Goal: Task Accomplishment & Management: Use online tool/utility

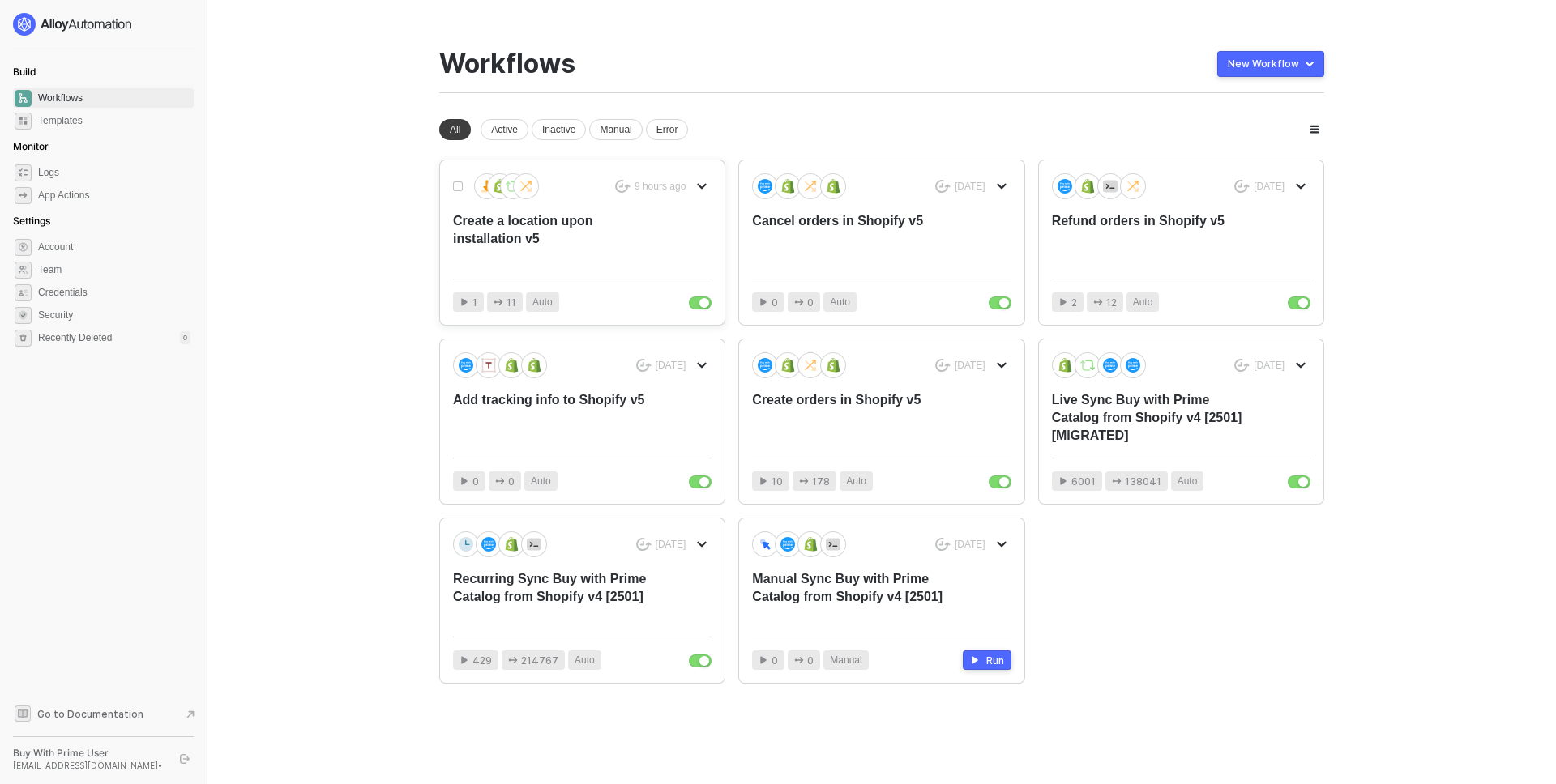
click at [580, 231] on div "Create a location upon installation v5" at bounding box center [556, 239] width 206 height 54
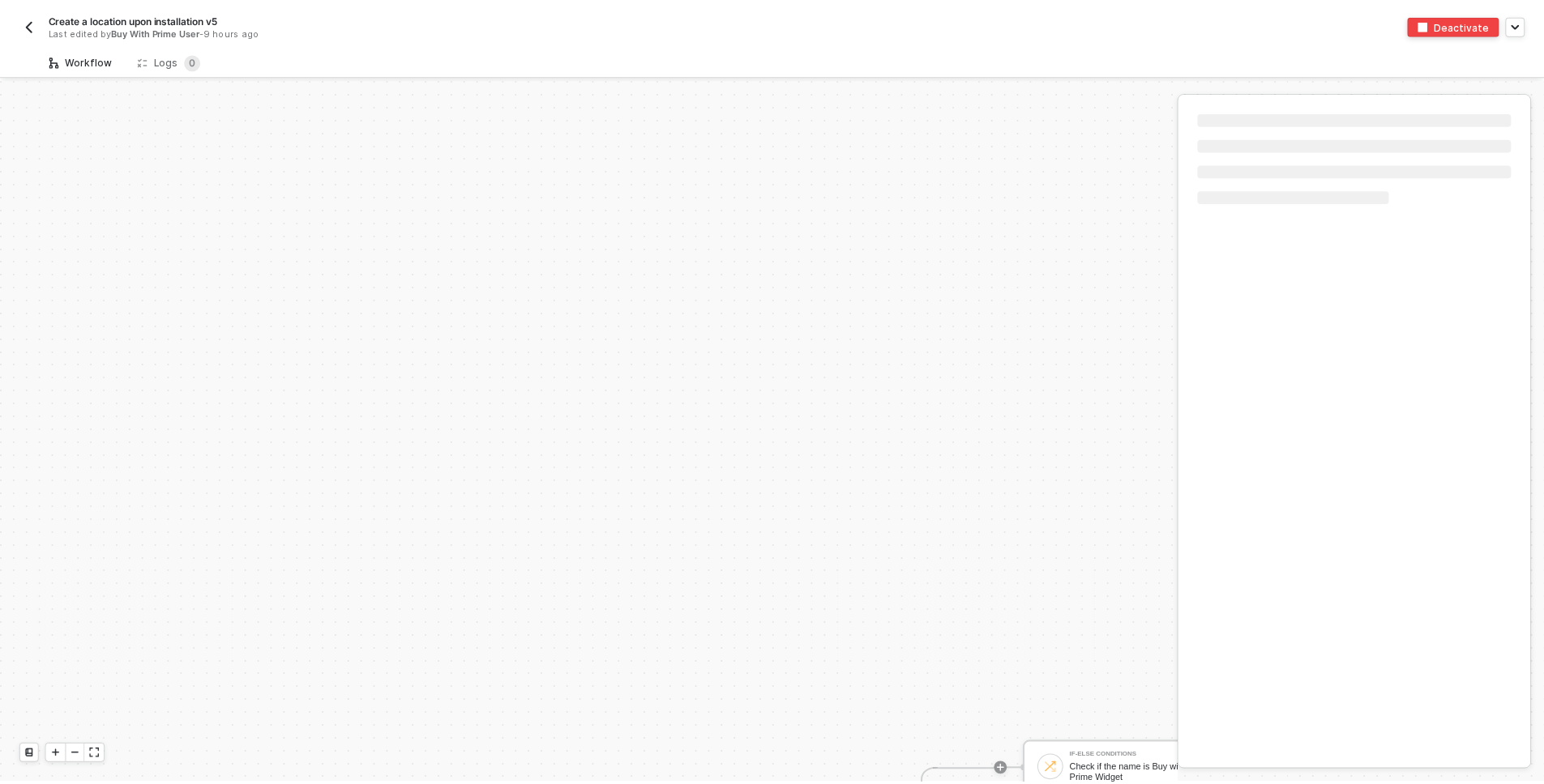
scroll to position [398, 0]
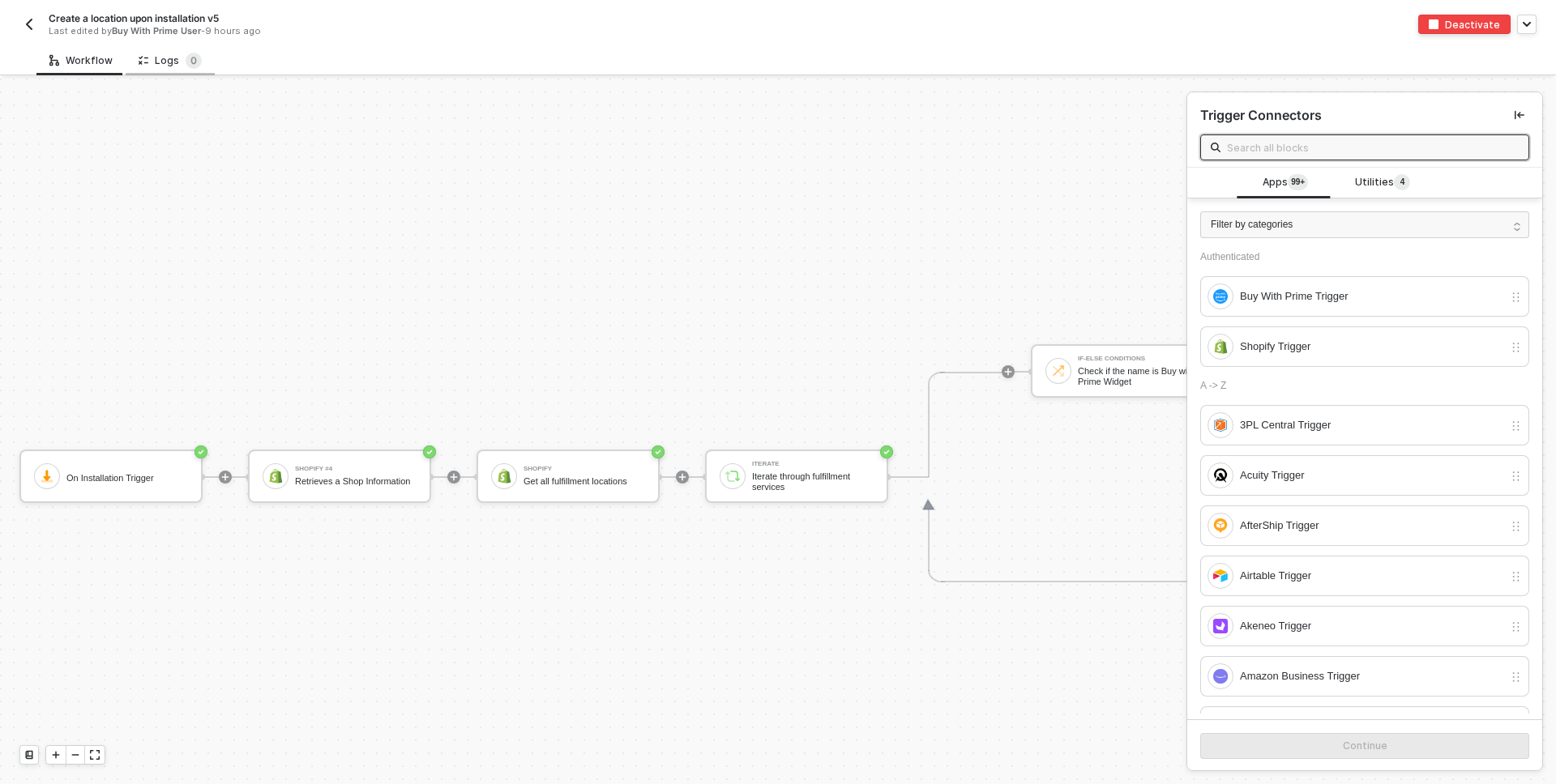
click at [157, 62] on div "Logs 0" at bounding box center [170, 61] width 63 height 16
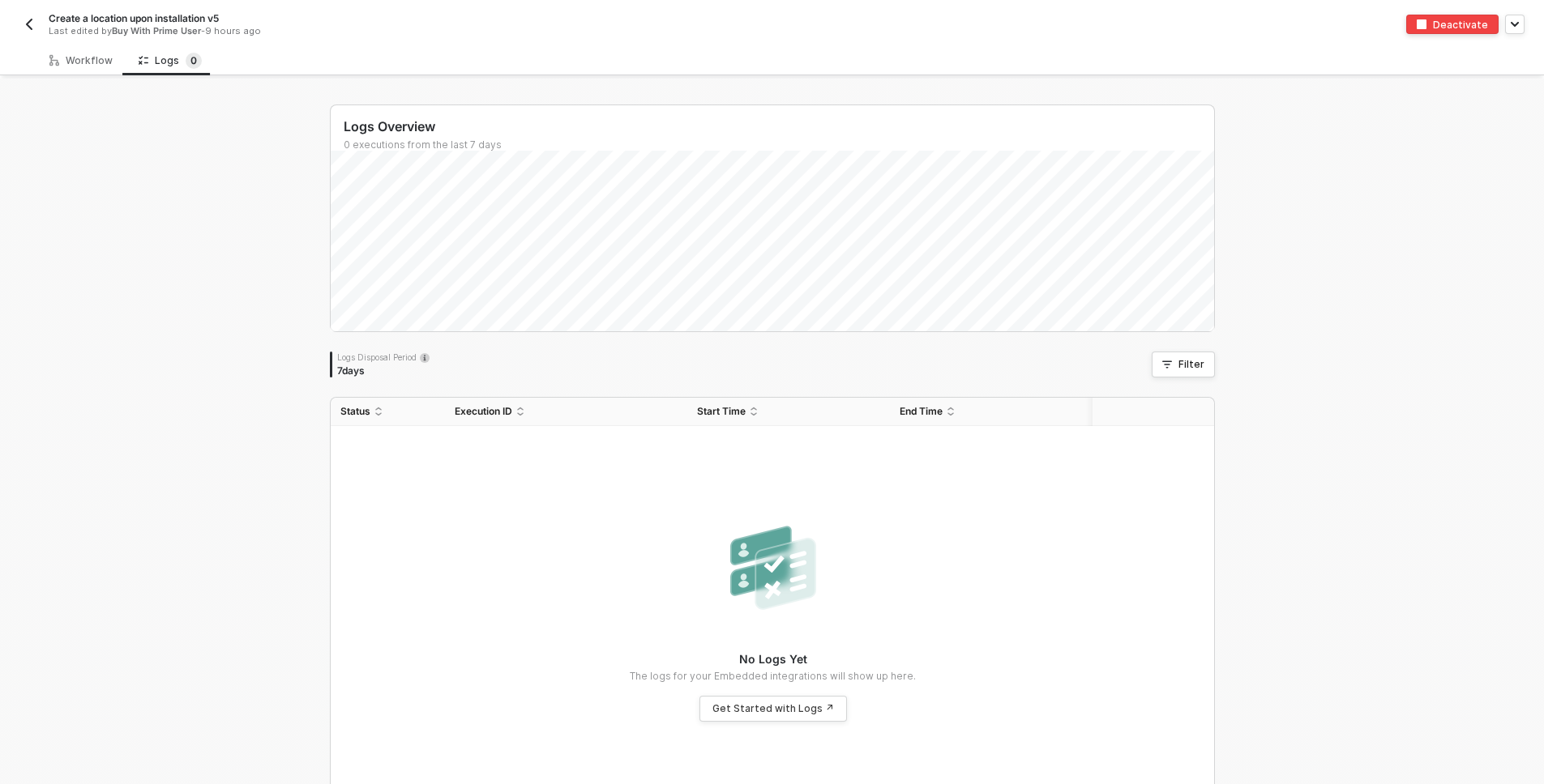
click at [20, 22] on button "button" at bounding box center [29, 24] width 19 height 19
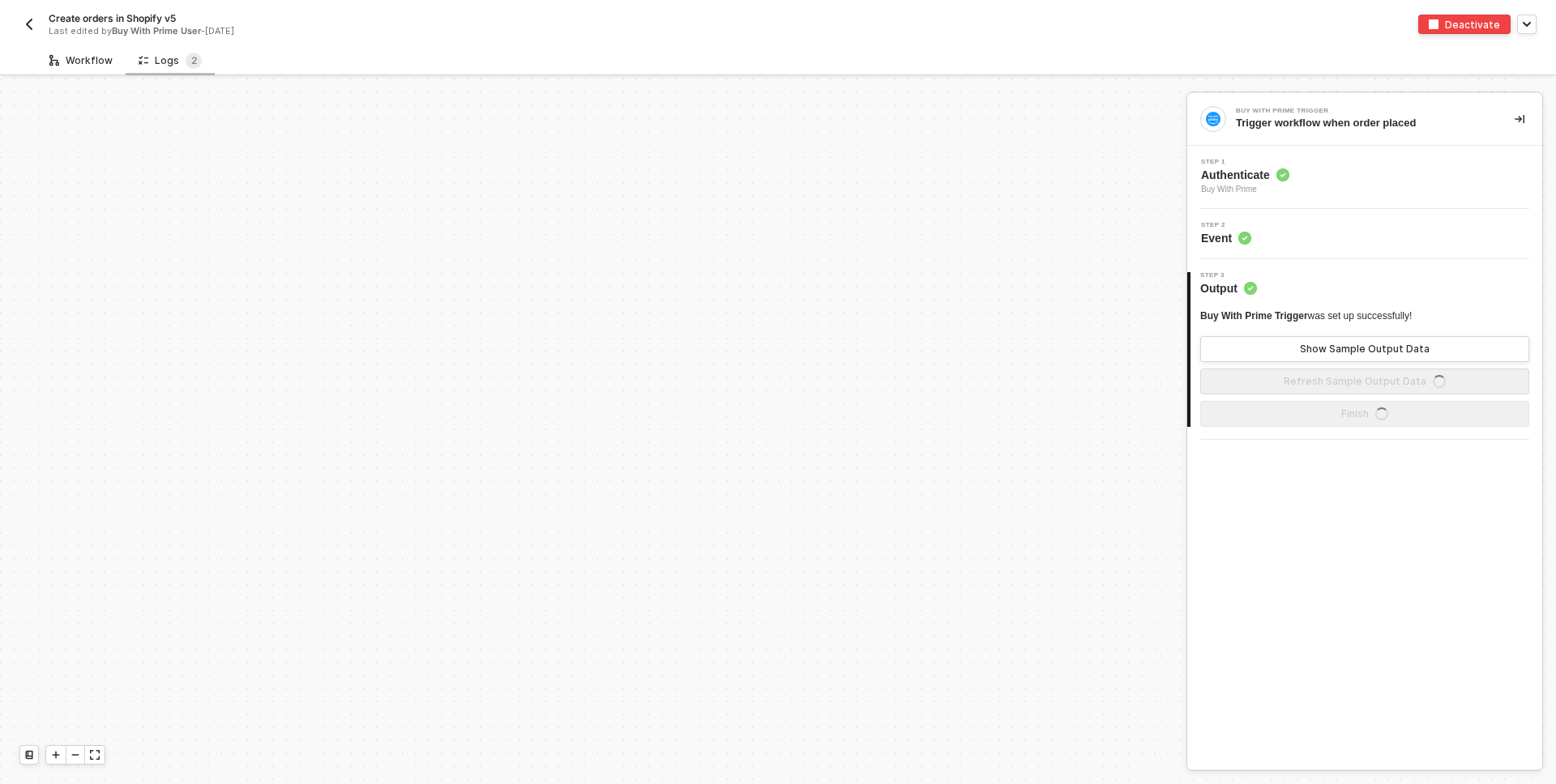
scroll to position [703, 0]
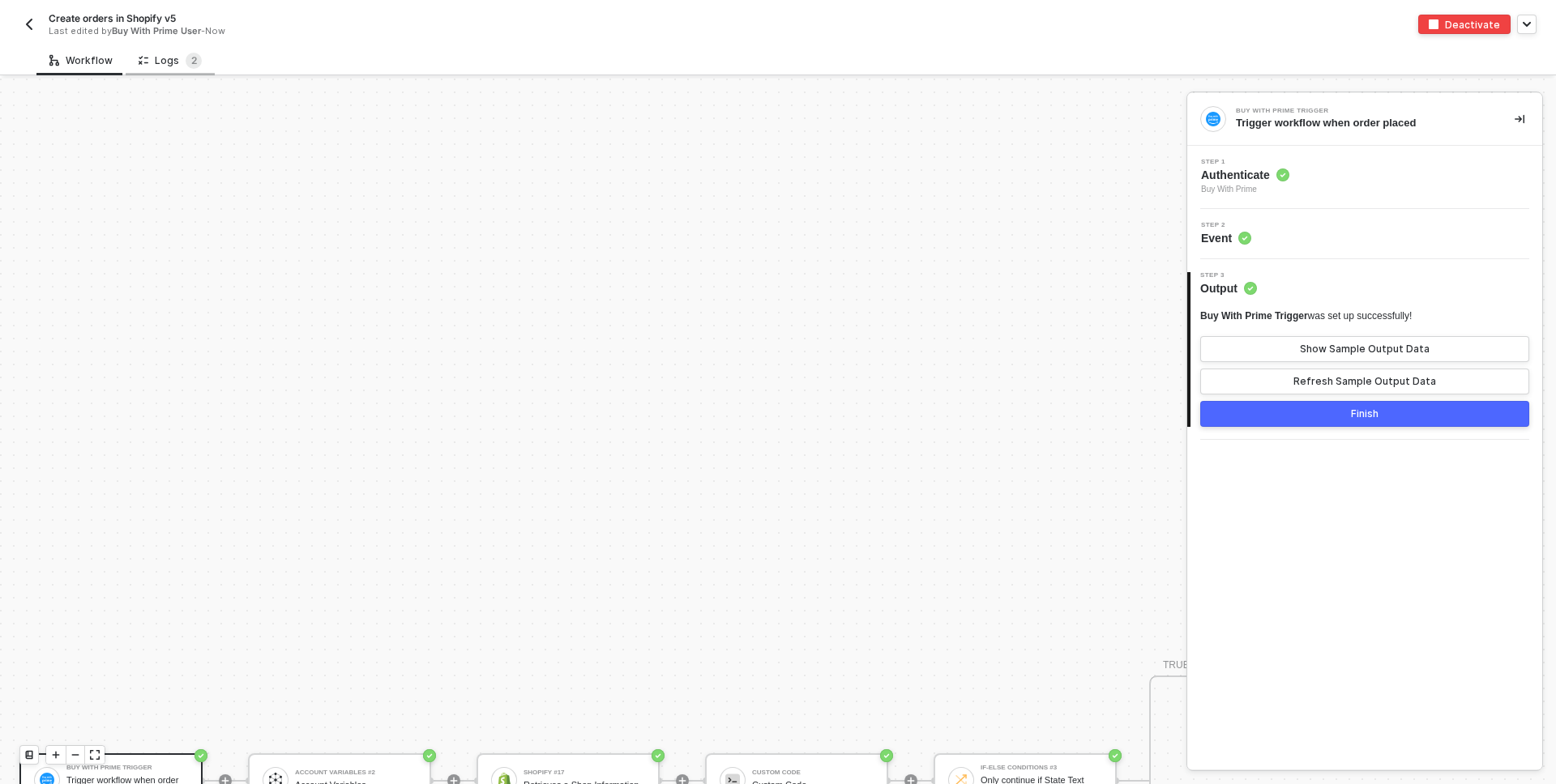
click at [179, 56] on div "Logs 2" at bounding box center [170, 61] width 63 height 16
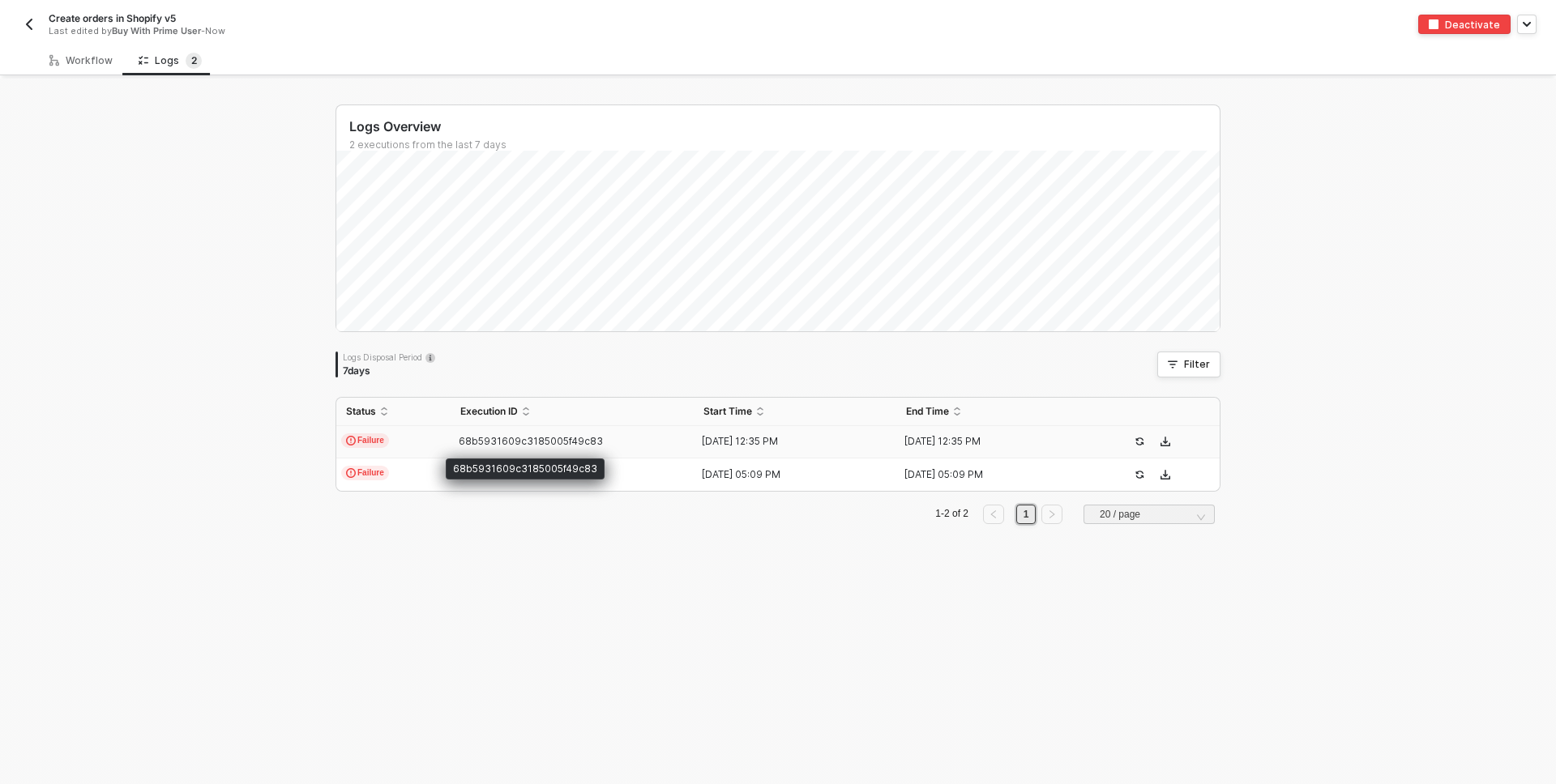
click at [502, 439] on span "68b5931609c3185005f49c83" at bounding box center [530, 441] width 144 height 12
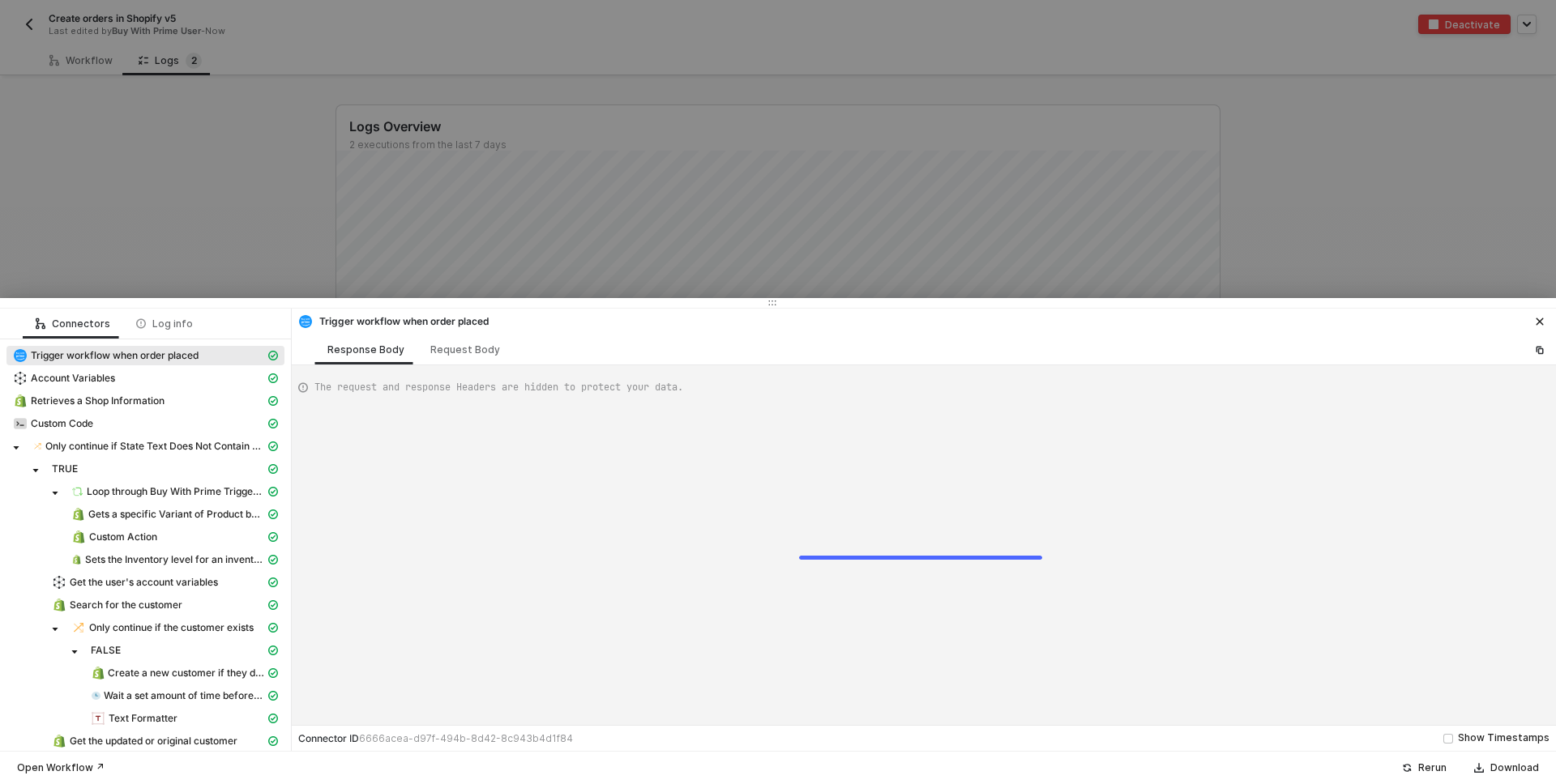
scroll to position [146, 0]
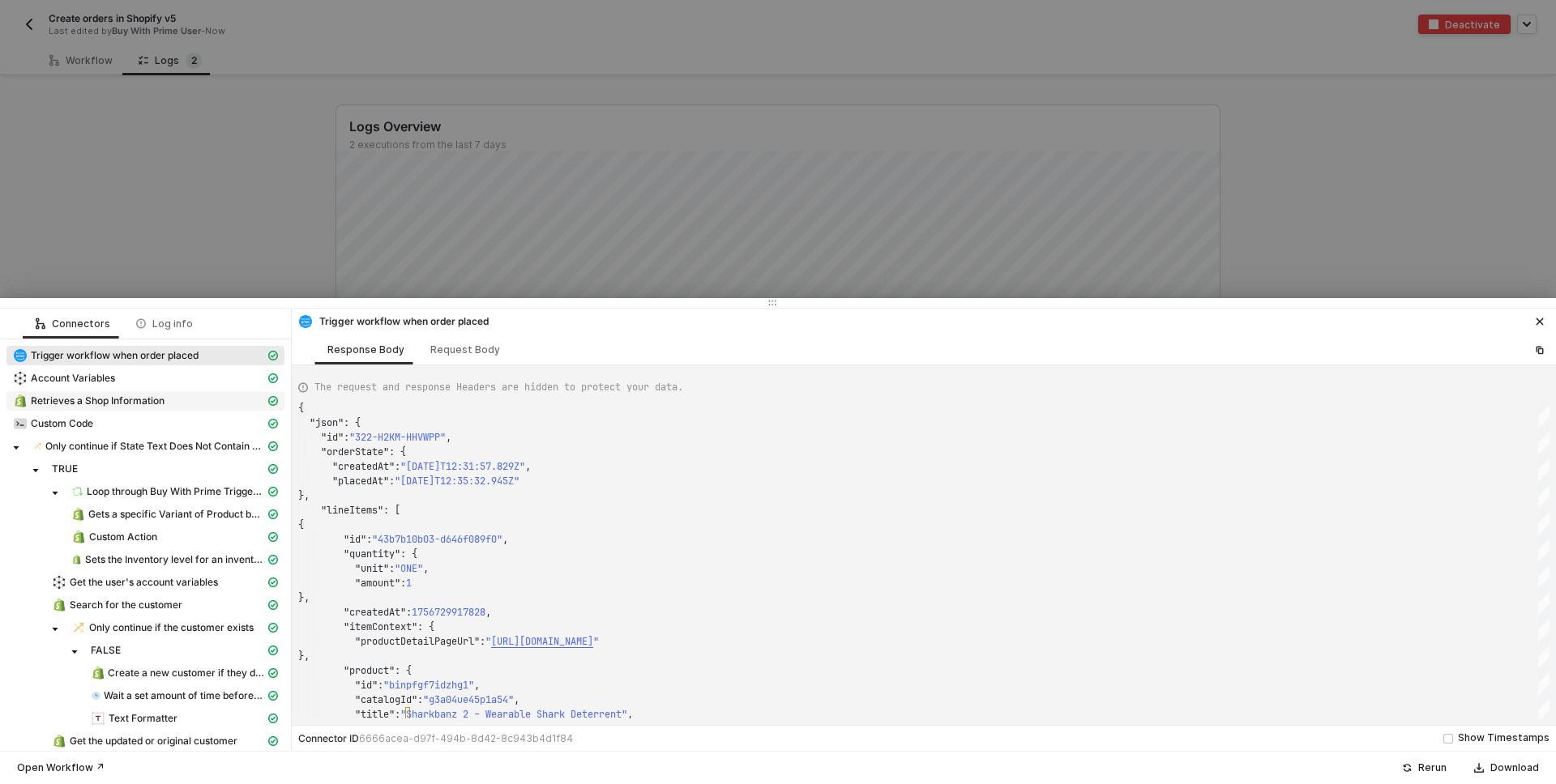
click at [171, 408] on span "Retrieves a Shop Information" at bounding box center [145, 401] width 278 height 19
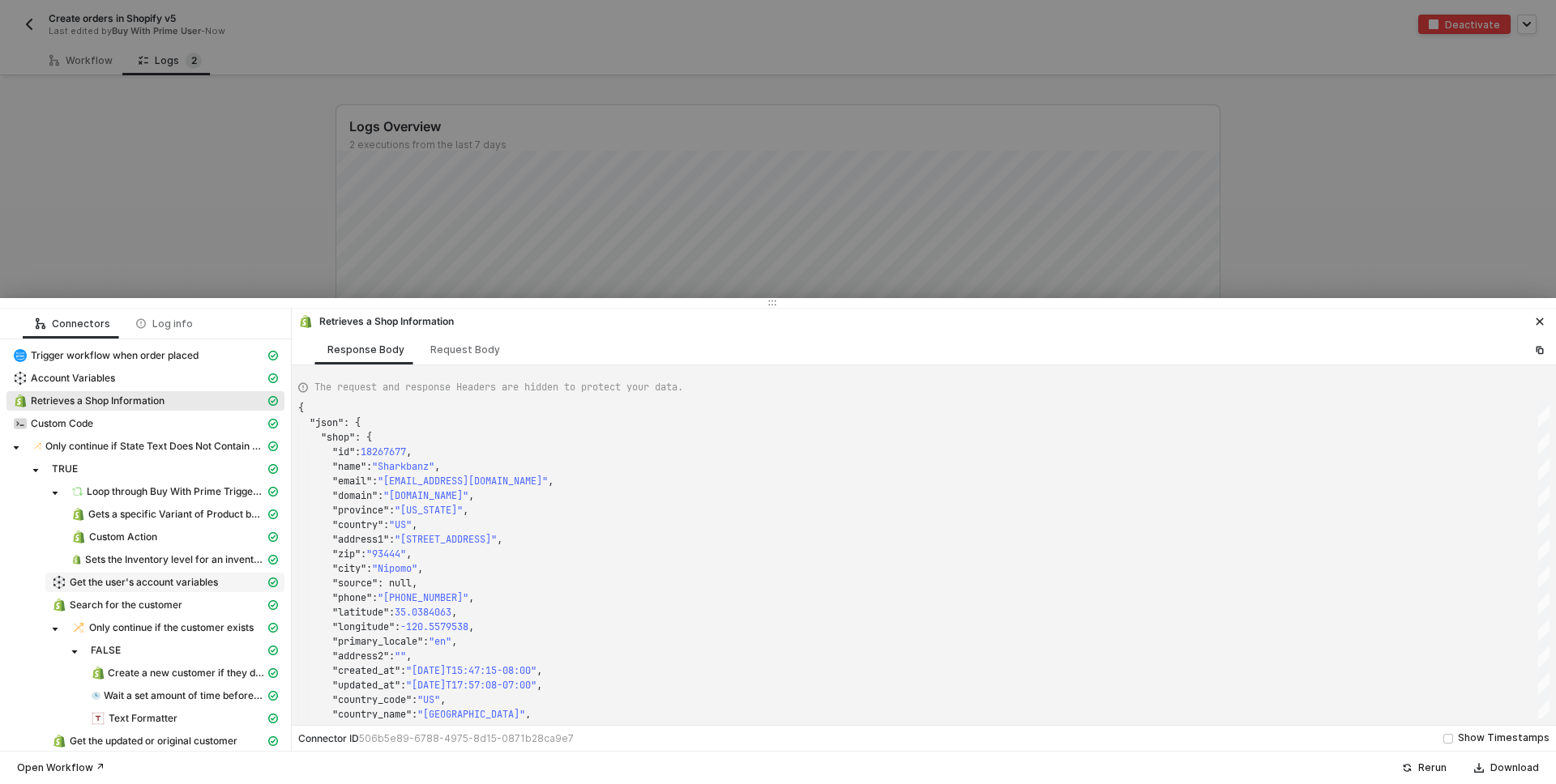
click at [117, 577] on span "Get the user's account variables" at bounding box center [143, 582] width 148 height 13
type textarea "{ "json": { "variables": { "v5LocationId": 84880523502, "Sharkbanz-v5LocationId…"
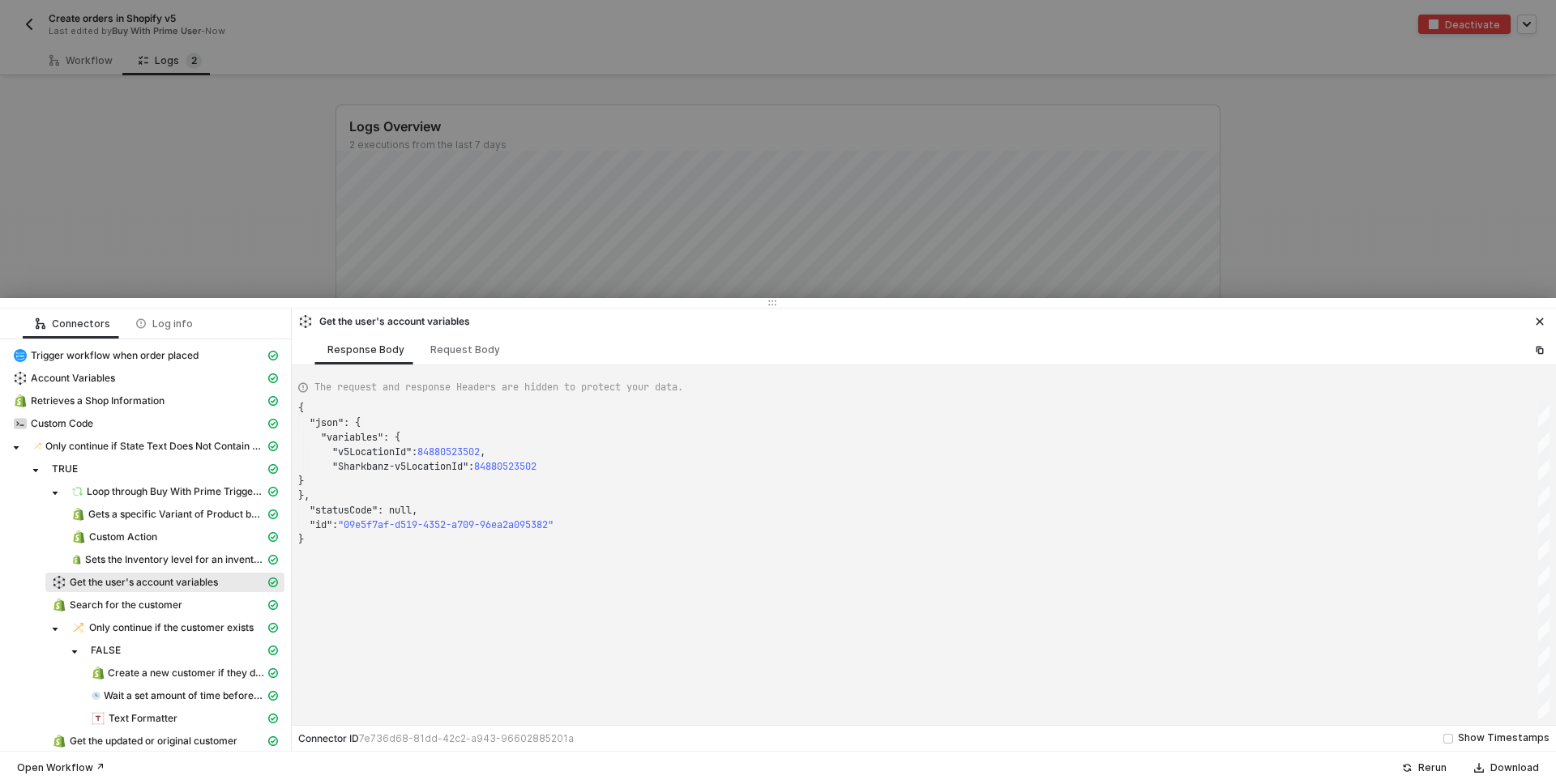
click at [181, 143] on div at bounding box center [778, 392] width 1556 height 784
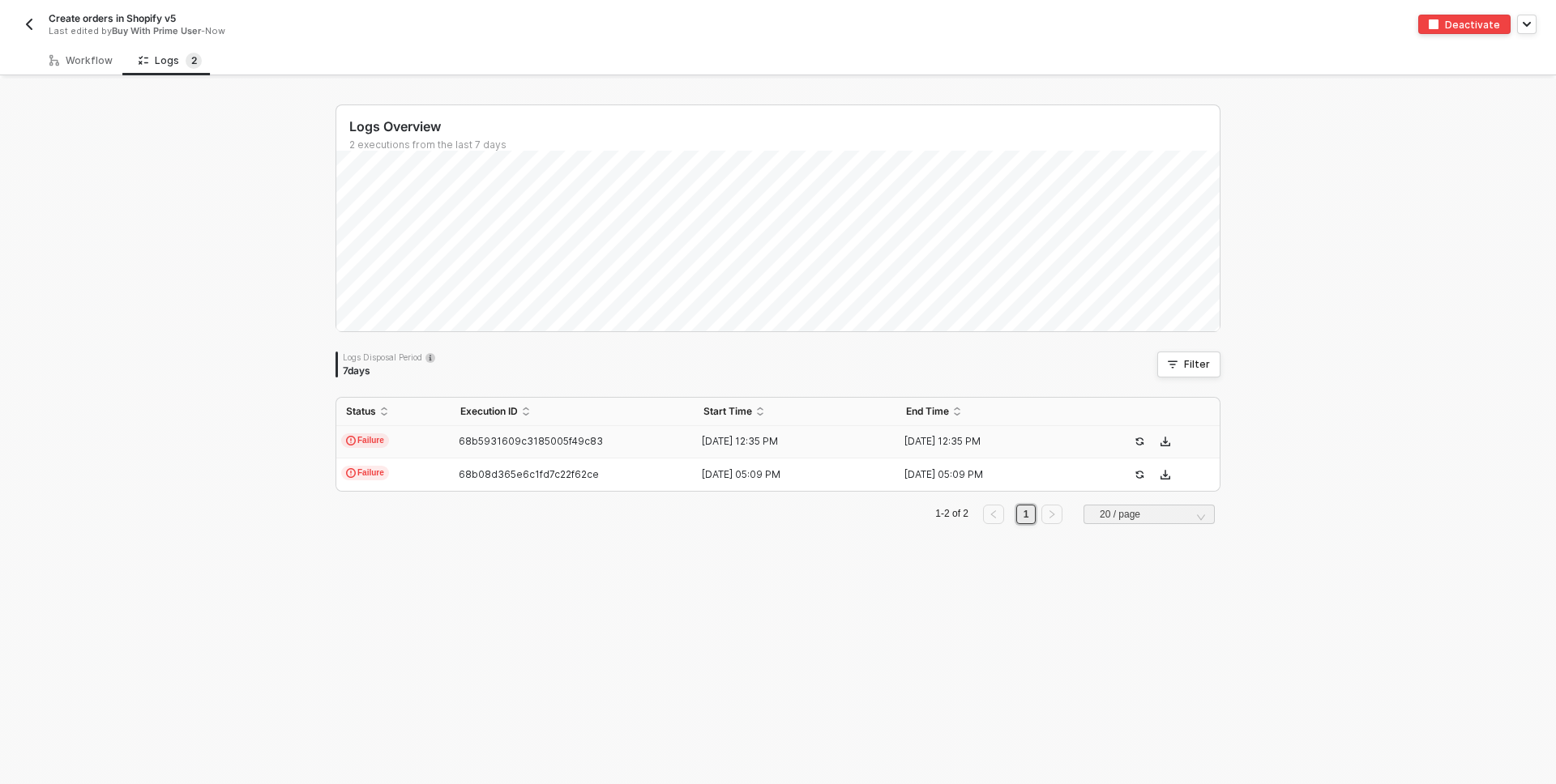
click at [27, 18] on img "button" at bounding box center [29, 24] width 13 height 13
